Goal: Book appointment/travel/reservation

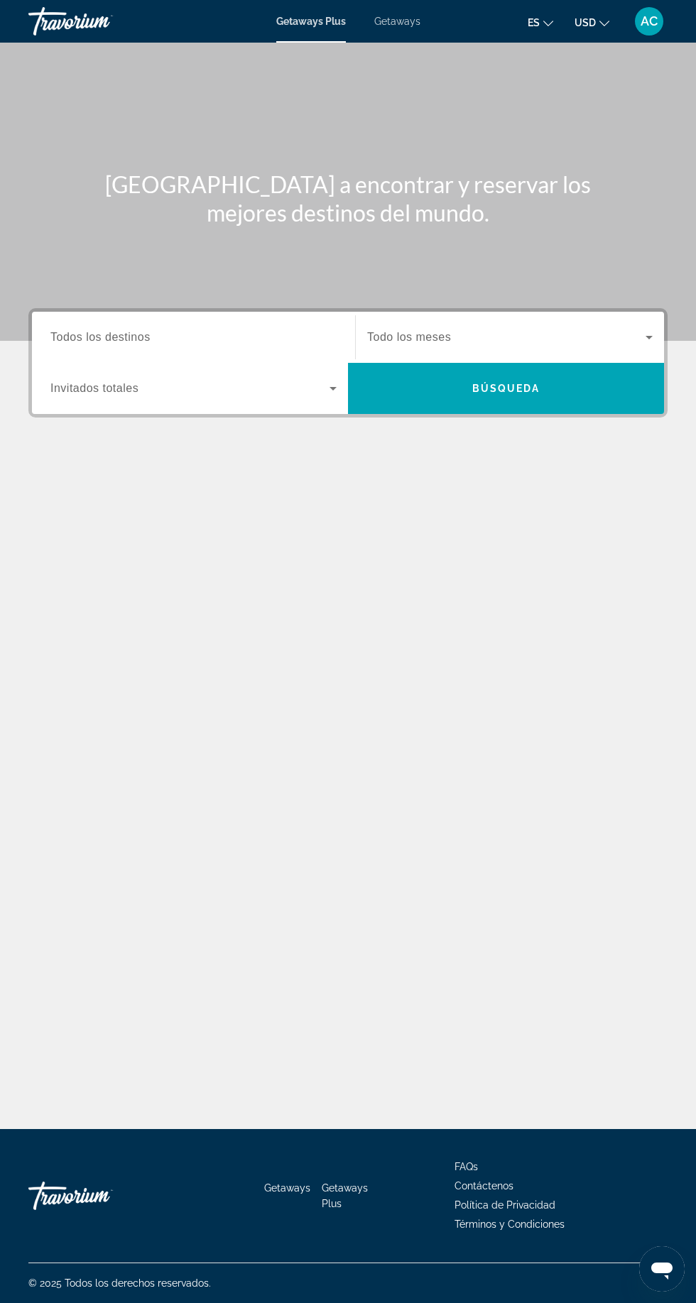
click at [129, 337] on span "Todos los destinos" at bounding box center [100, 337] width 100 height 12
click at [129, 337] on input "Destination Todos los destinos" at bounding box center [193, 338] width 286 height 17
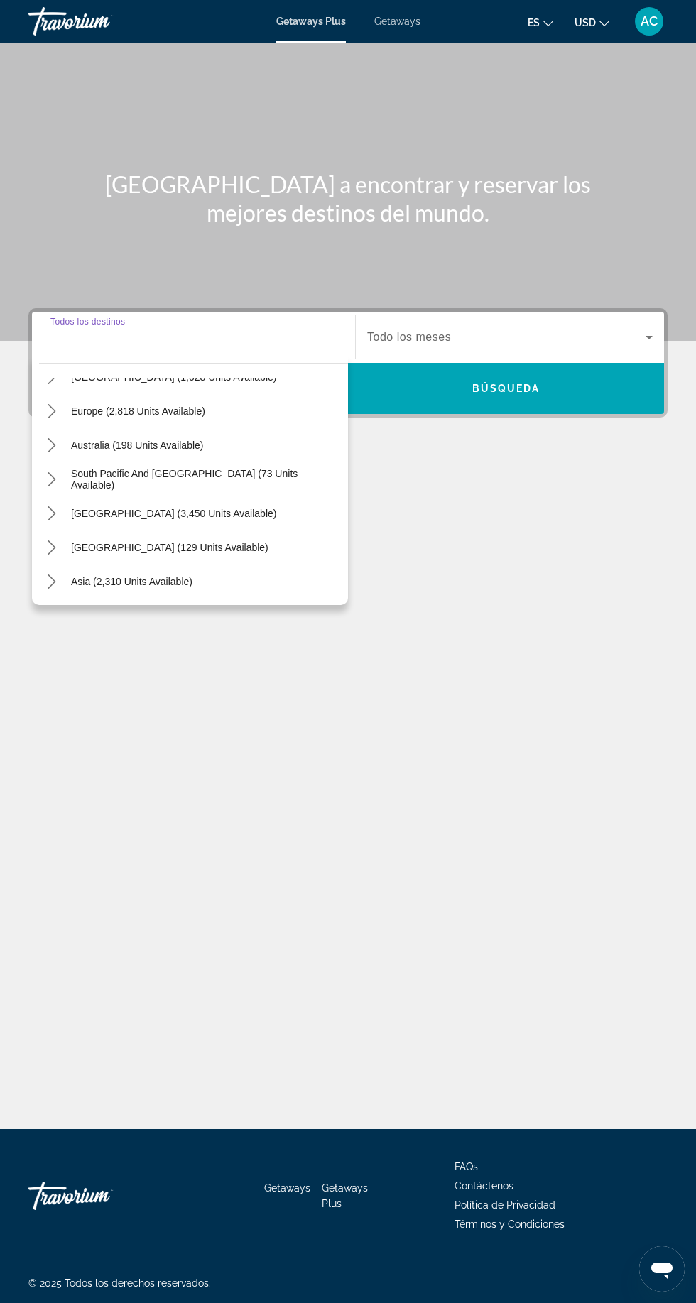
scroll to position [168, 0]
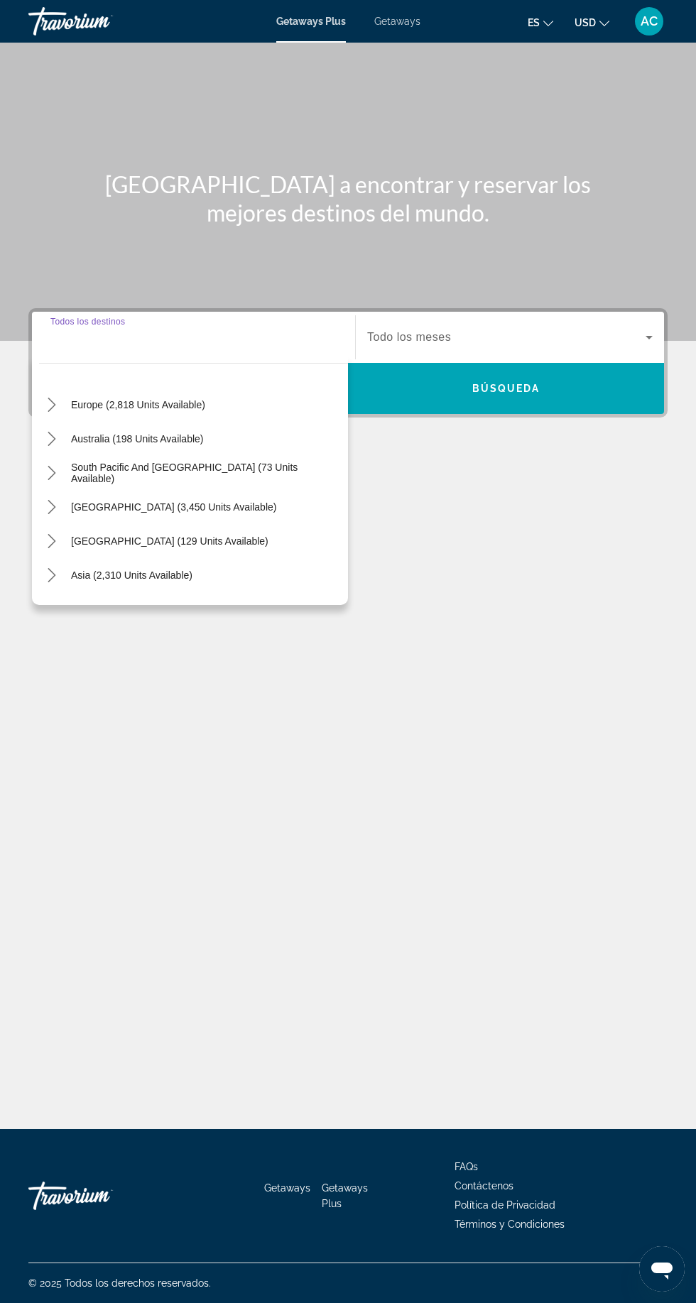
click at [55, 500] on icon "Toggle South America (3,450 units available) submenu" at bounding box center [52, 507] width 14 height 14
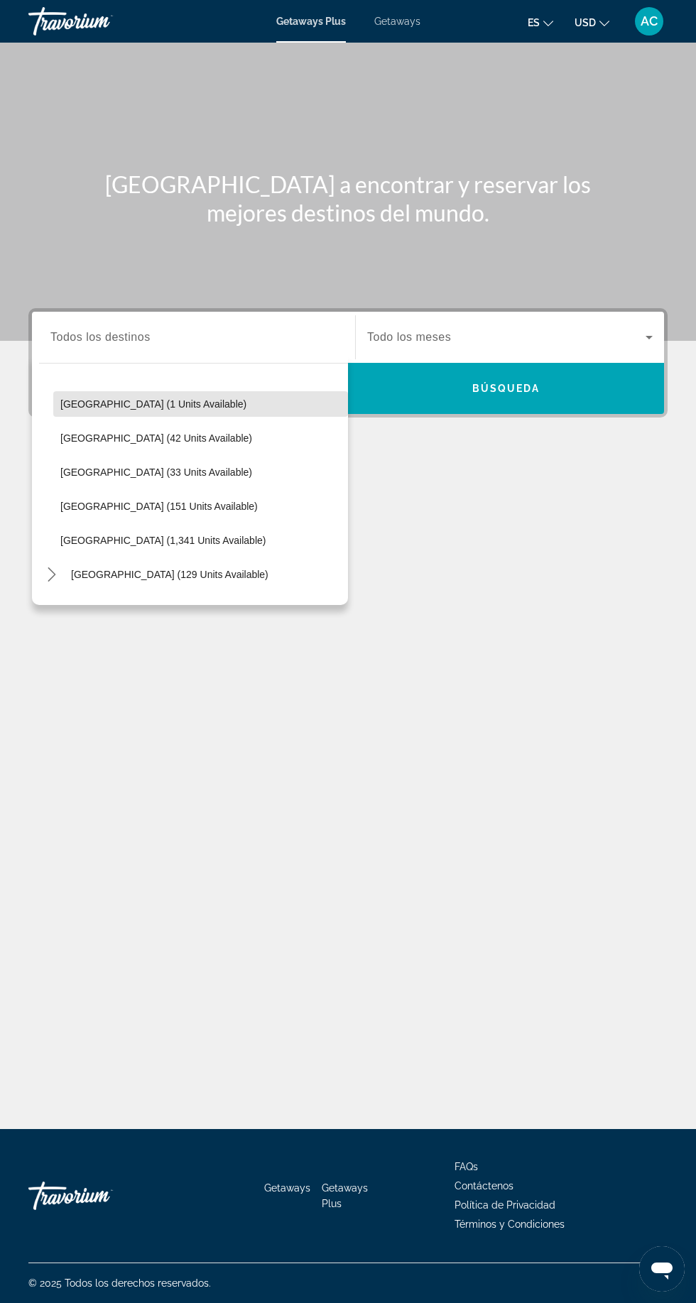
scroll to position [418, 0]
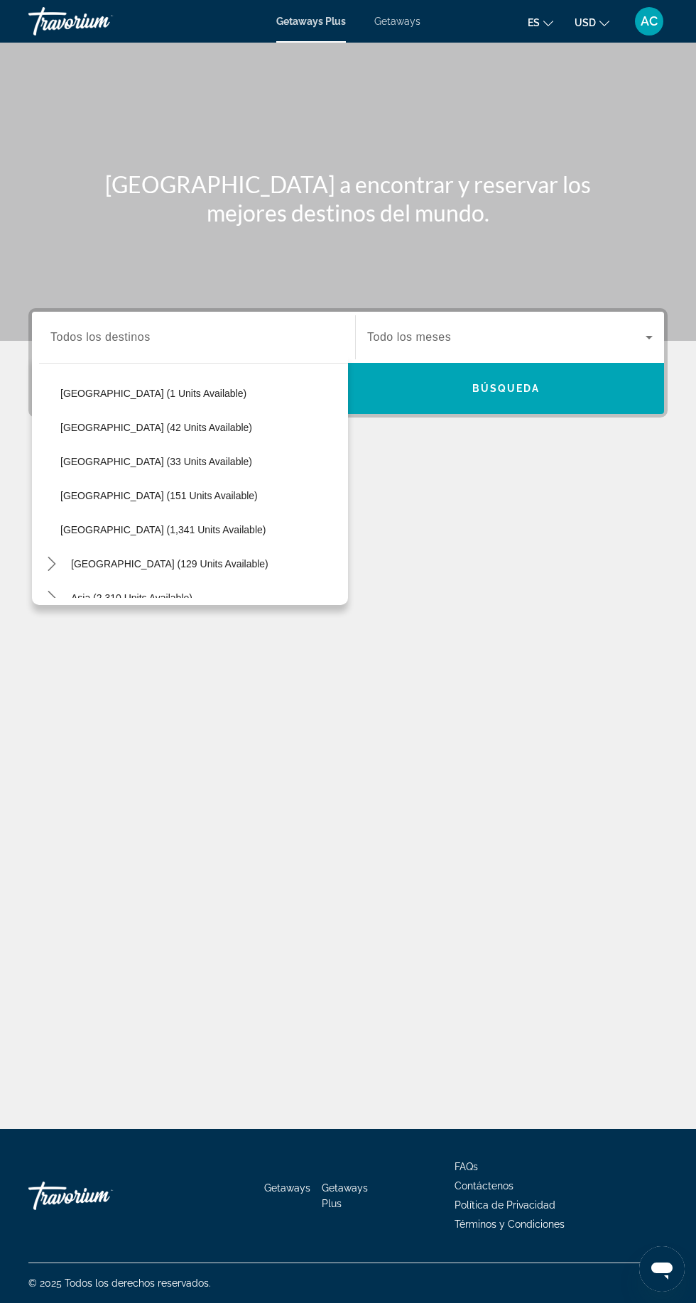
click at [63, 445] on span "Select destination: Peru (33 units available)" at bounding box center [200, 462] width 295 height 34
type input "**********"
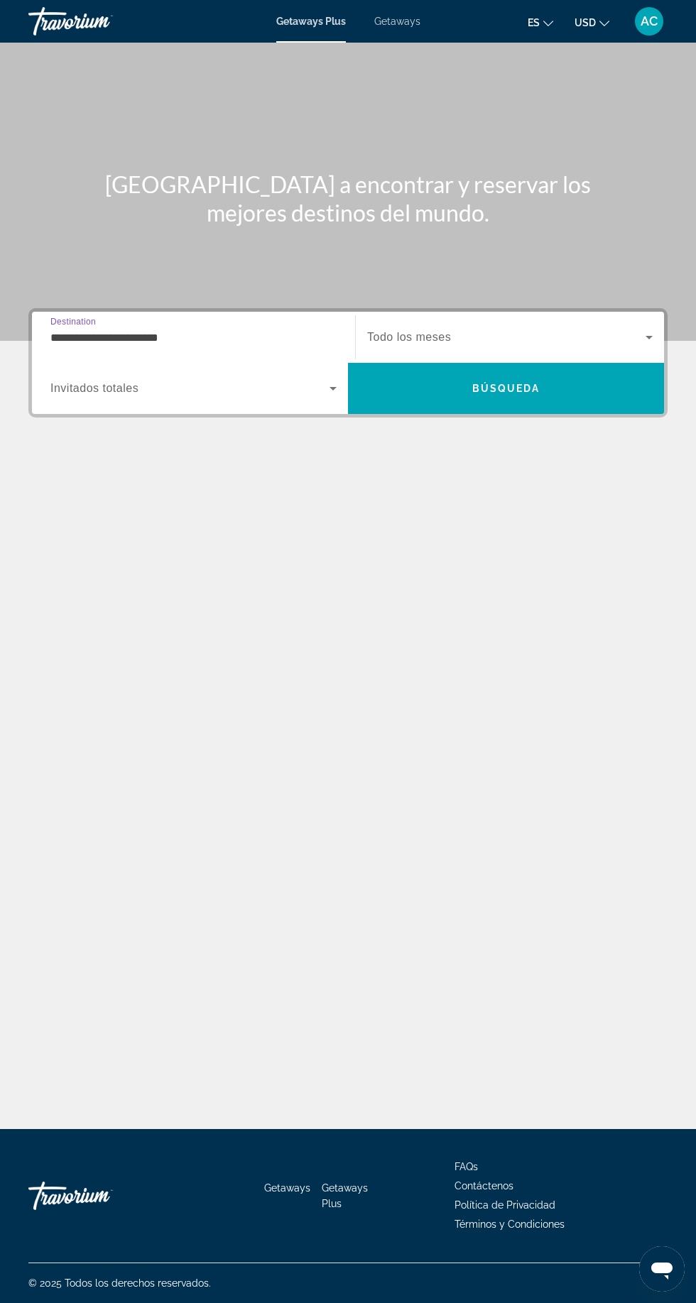
click at [601, 363] on span "Search" at bounding box center [506, 388] width 316 height 51
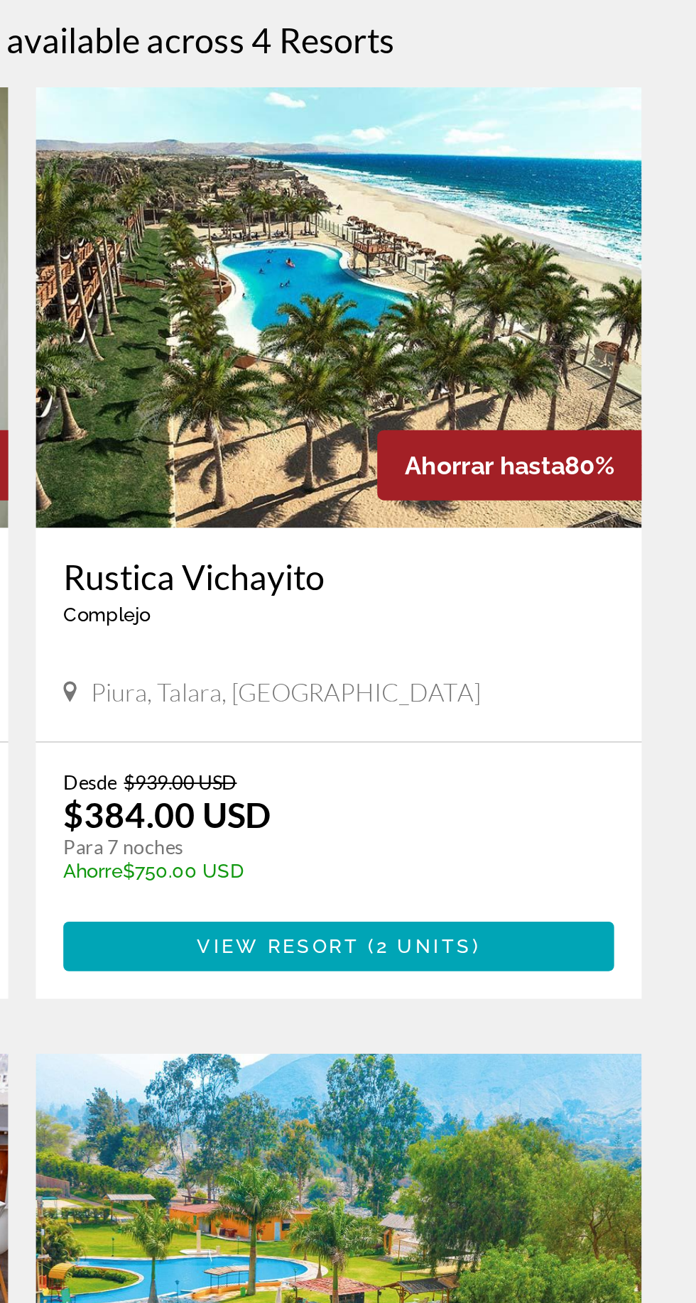
scroll to position [180, 0]
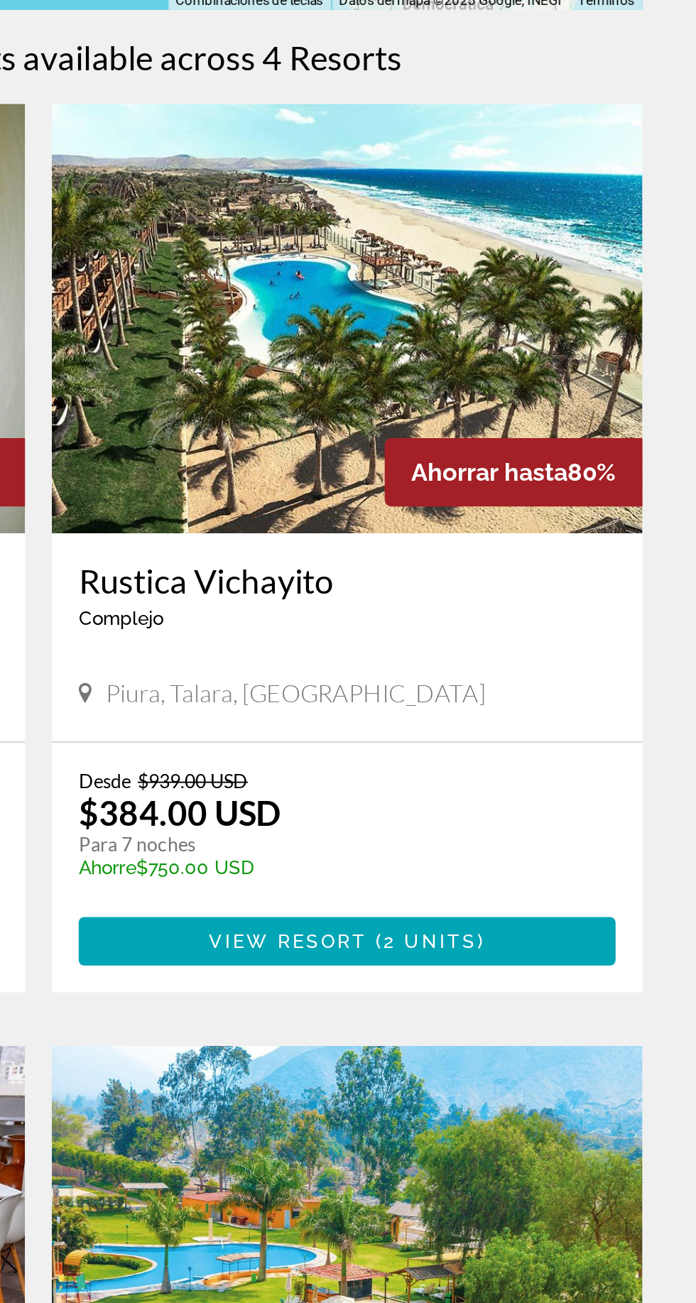
click at [567, 734] on span "2 units" at bounding box center [556, 739] width 50 height 11
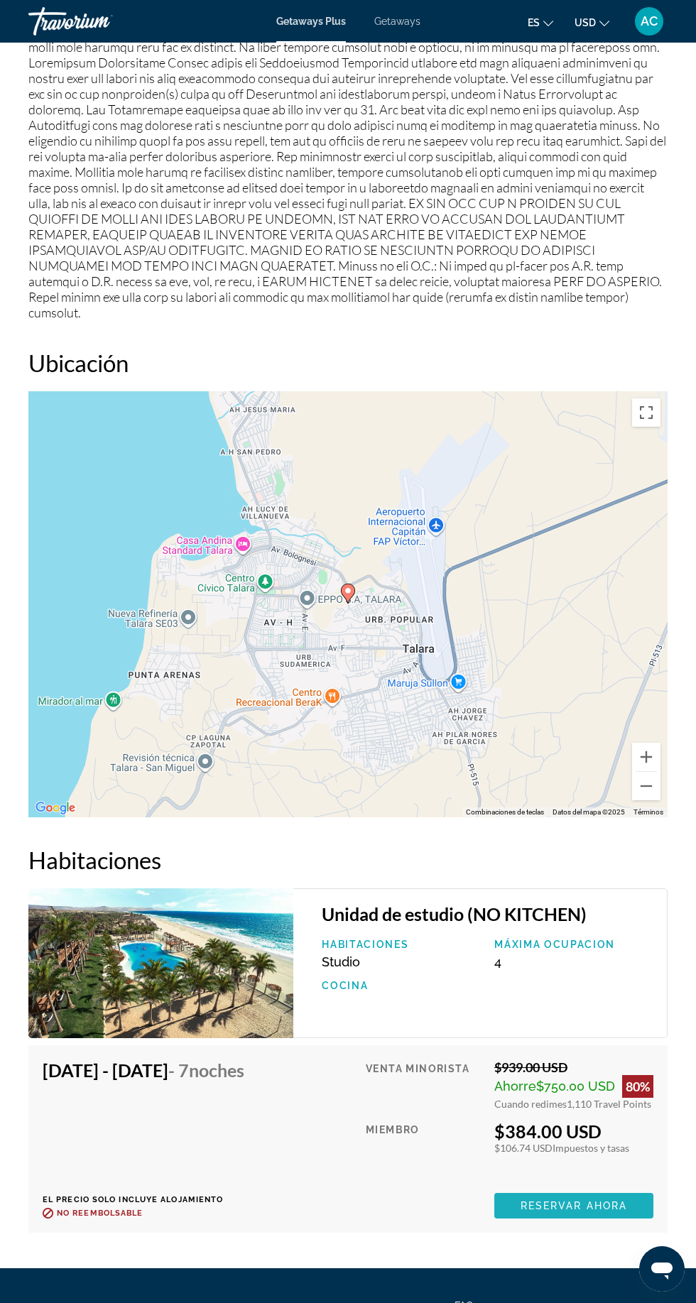
scroll to position [1830, 0]
